Goal: Task Accomplishment & Management: Use online tool/utility

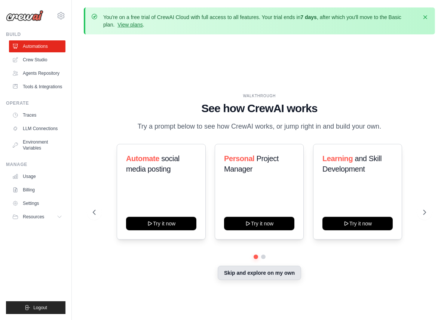
click at [279, 276] on button "Skip and explore on my own" at bounding box center [259, 273] width 83 height 14
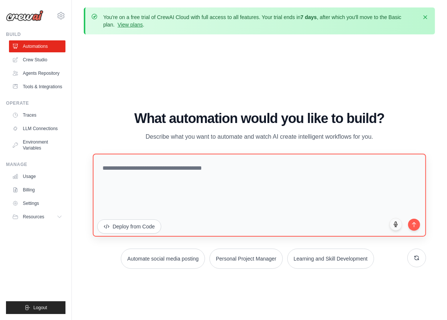
scroll to position [33, 0]
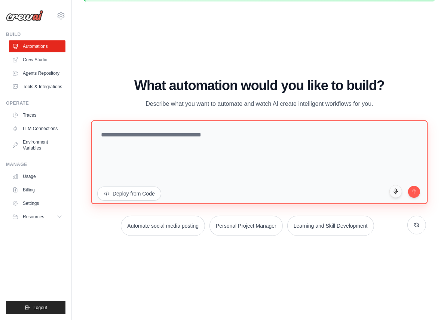
click at [174, 121] on textarea at bounding box center [259, 163] width 337 height 84
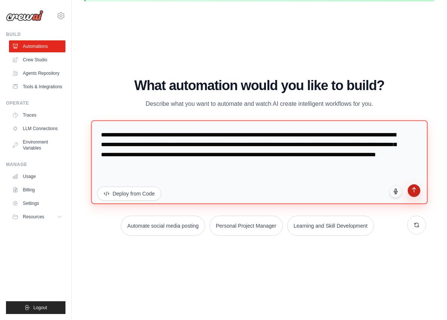
type textarea "**********"
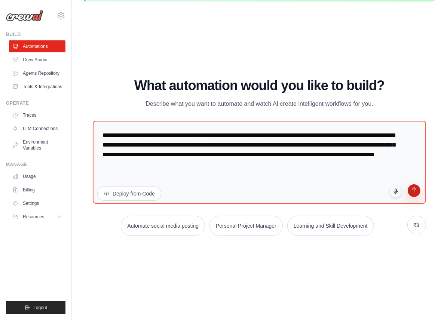
click at [408, 185] on button "submit" at bounding box center [414, 191] width 13 height 13
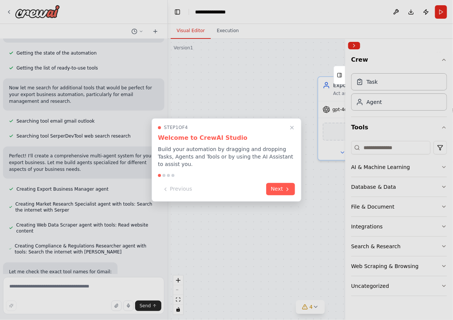
scroll to position [132, 0]
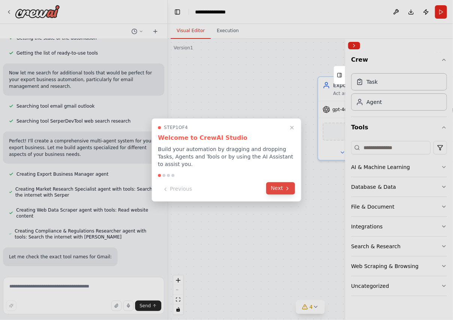
click at [283, 187] on button "Next" at bounding box center [280, 189] width 29 height 12
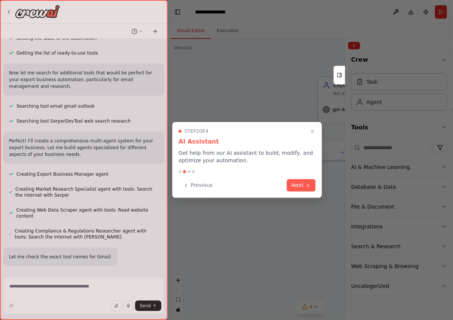
click at [283, 187] on div "Previous Next" at bounding box center [247, 185] width 137 height 12
click at [291, 186] on button "Next" at bounding box center [301, 185] width 29 height 12
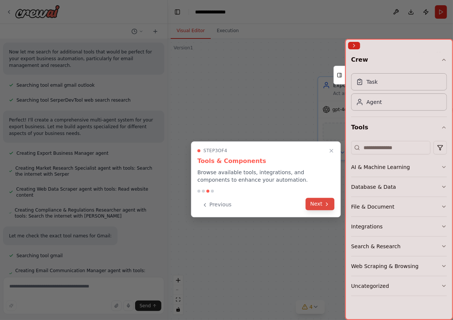
click at [316, 204] on button "Next" at bounding box center [320, 204] width 29 height 12
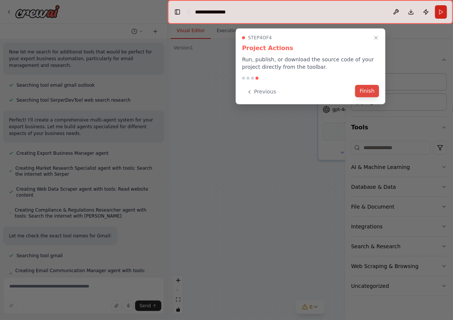
click at [364, 90] on button "Finish" at bounding box center [367, 91] width 24 height 12
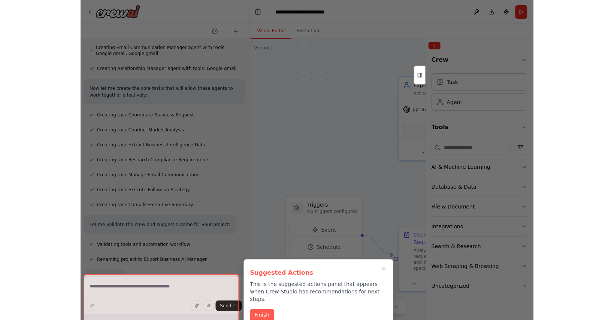
scroll to position [383, 0]
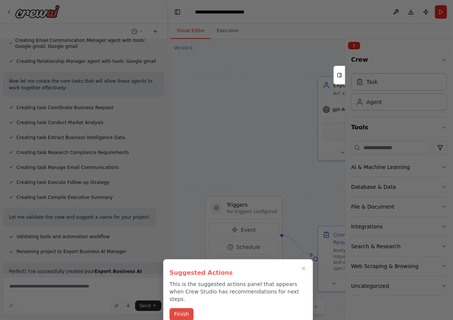
click at [180, 310] on button "Finish" at bounding box center [182, 315] width 24 height 12
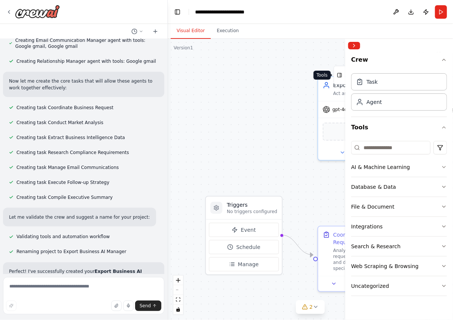
click at [341, 75] on icon at bounding box center [339, 75] width 5 height 12
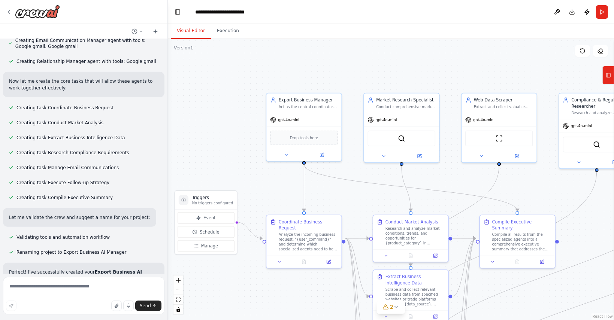
drag, startPoint x: 452, startPoint y: 207, endPoint x: 362, endPoint y: 202, distance: 90.4
click at [362, 202] on div ".deletable-edge-delete-btn { width: 20px; height: 20px; border: 0px solid #ffff…" at bounding box center [391, 179] width 446 height 281
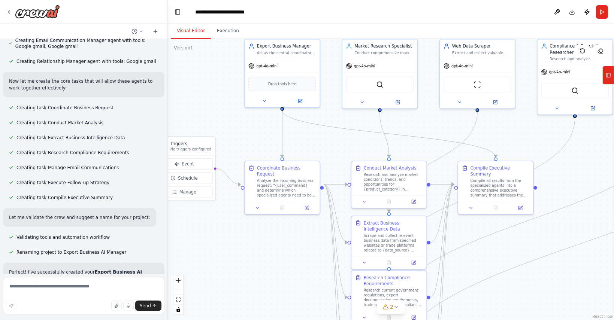
drag, startPoint x: 362, startPoint y: 202, endPoint x: 356, endPoint y: 148, distance: 54.2
click at [356, 148] on div ".deletable-edge-delete-btn { width: 20px; height: 20px; border: 0px solid #ffff…" at bounding box center [391, 179] width 446 height 281
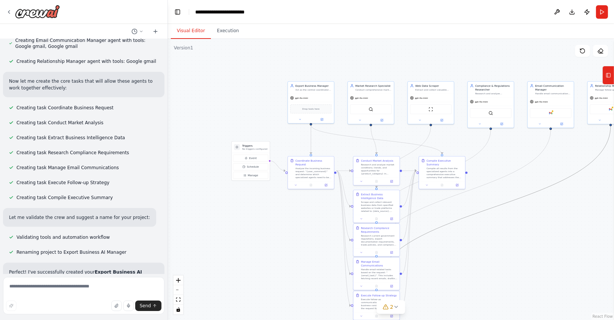
drag, startPoint x: 495, startPoint y: 207, endPoint x: 467, endPoint y: 212, distance: 29.0
click at [453, 212] on div ".deletable-edge-delete-btn { width: 20px; height: 20px; border: 0px solid #ffff…" at bounding box center [391, 179] width 446 height 281
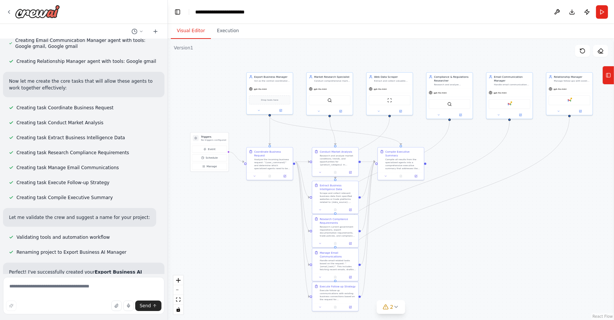
drag, startPoint x: 490, startPoint y: 236, endPoint x: 449, endPoint y: 227, distance: 42.2
click at [449, 227] on div ".deletable-edge-delete-btn { width: 20px; height: 20px; border: 0px solid #ffff…" at bounding box center [391, 179] width 446 height 281
click at [395, 307] on icon at bounding box center [396, 306] width 3 height 1
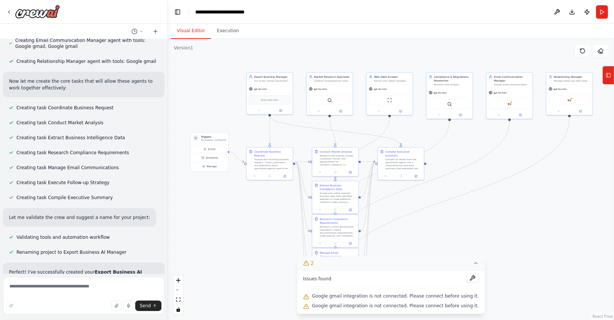
click at [453, 268] on button "2" at bounding box center [391, 263] width 188 height 14
